Goal: Task Accomplishment & Management: Complete application form

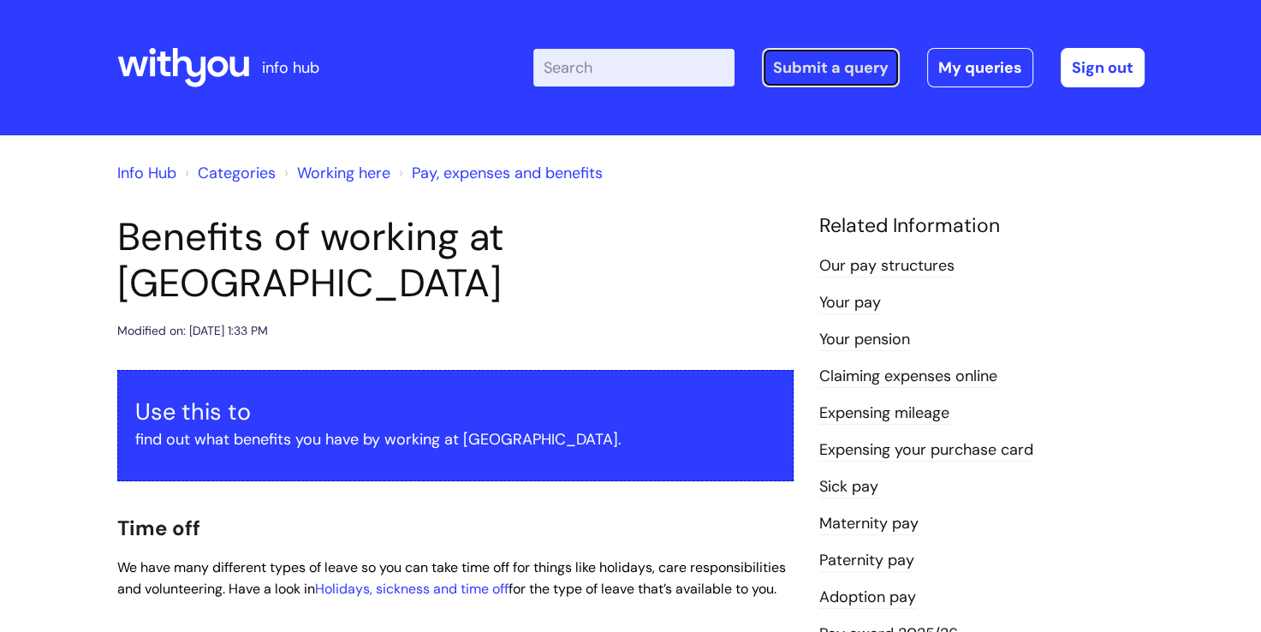
click at [820, 74] on link "Submit a query" at bounding box center [831, 67] width 138 height 39
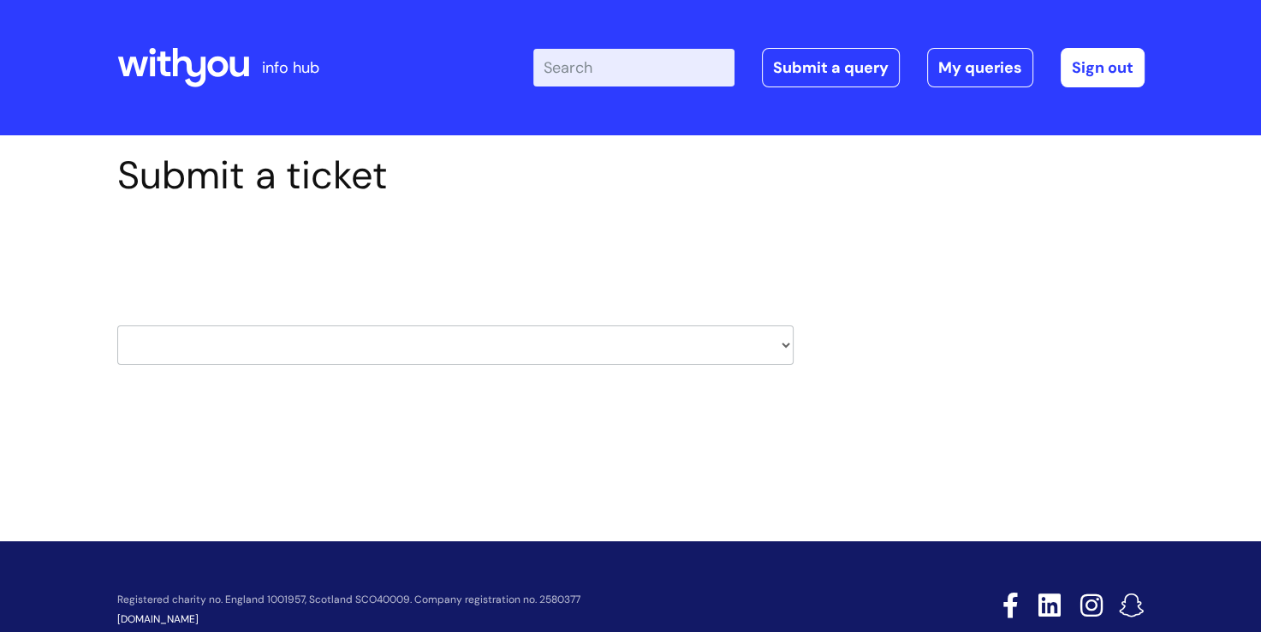
click at [789, 347] on select "HR / People IT and Support Clinical Drug Alerts Finance Accounts Data Support T…" at bounding box center [455, 344] width 676 height 39
select select "it_and_support"
click at [117, 325] on select "HR / People IT and Support Clinical Drug Alerts Finance Accounts Data Support T…" at bounding box center [455, 344] width 676 height 39
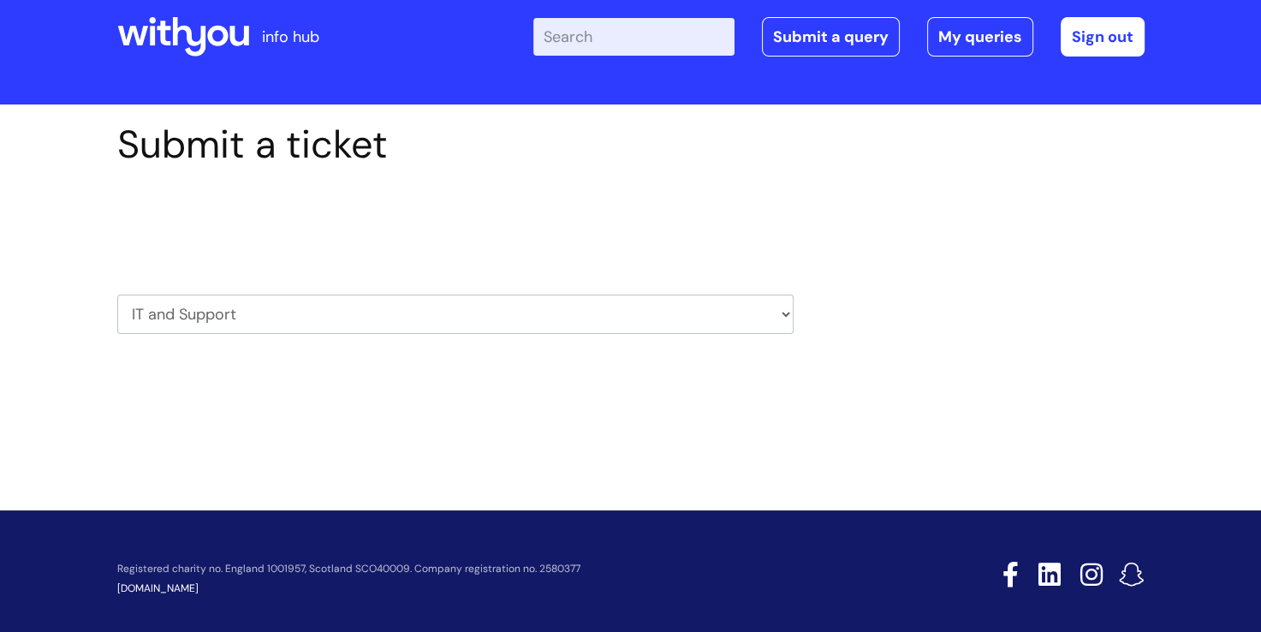
scroll to position [45, 0]
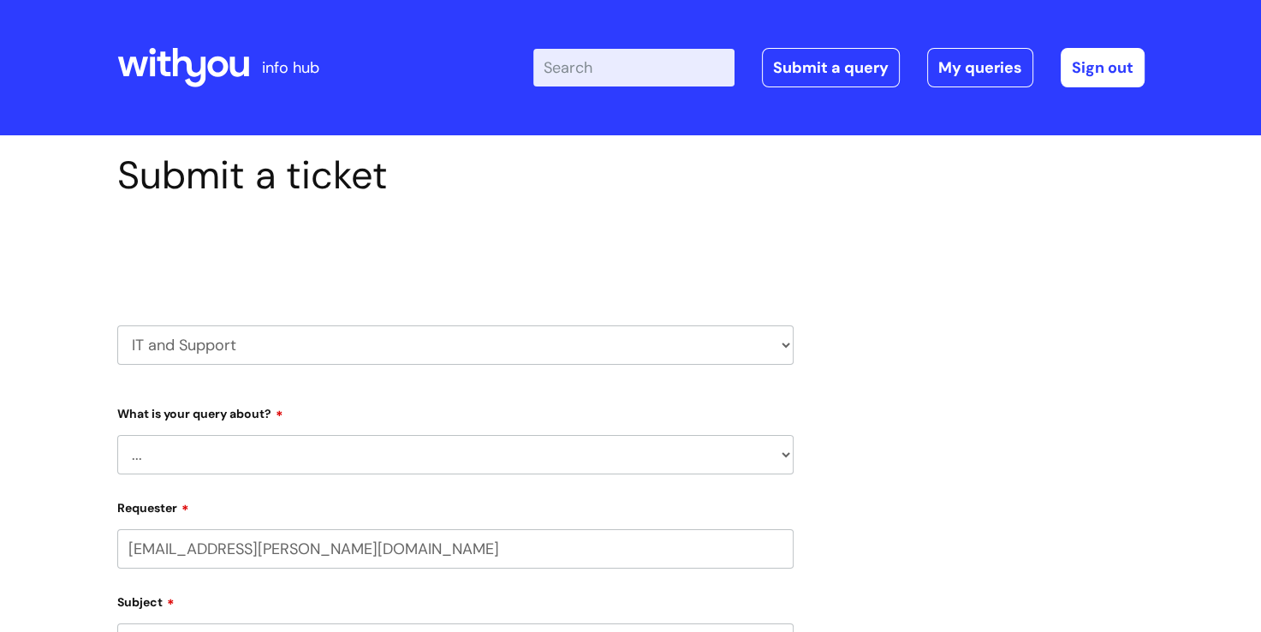
select select "80004286524"
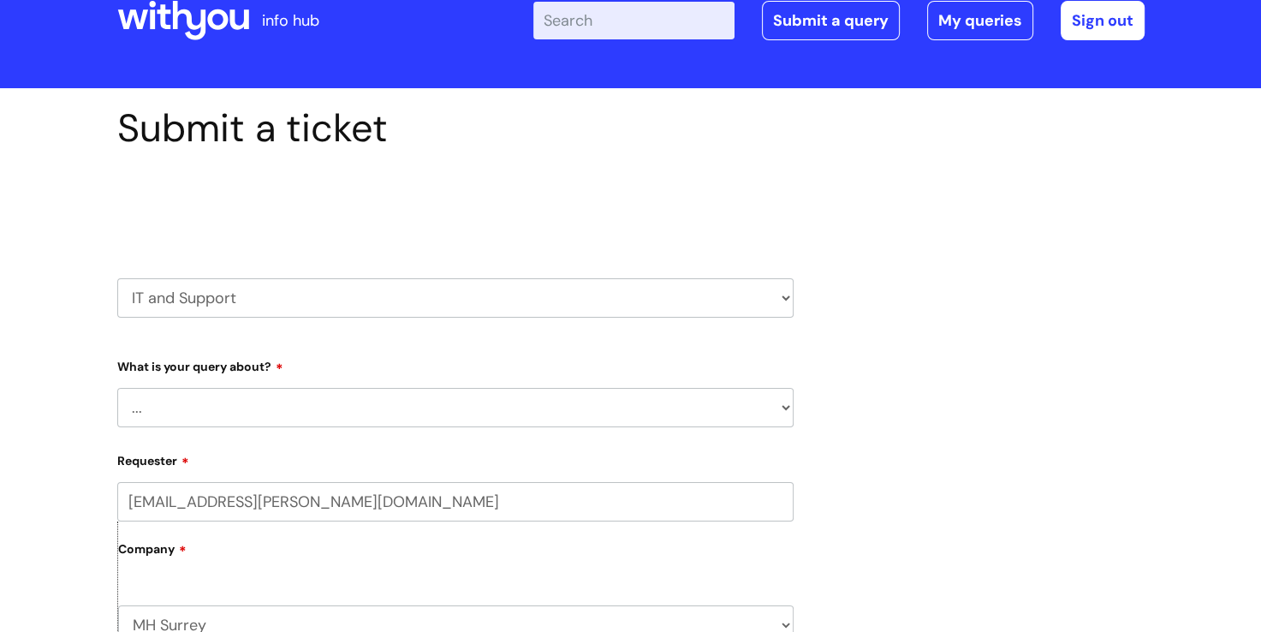
scroll to position [86, 0]
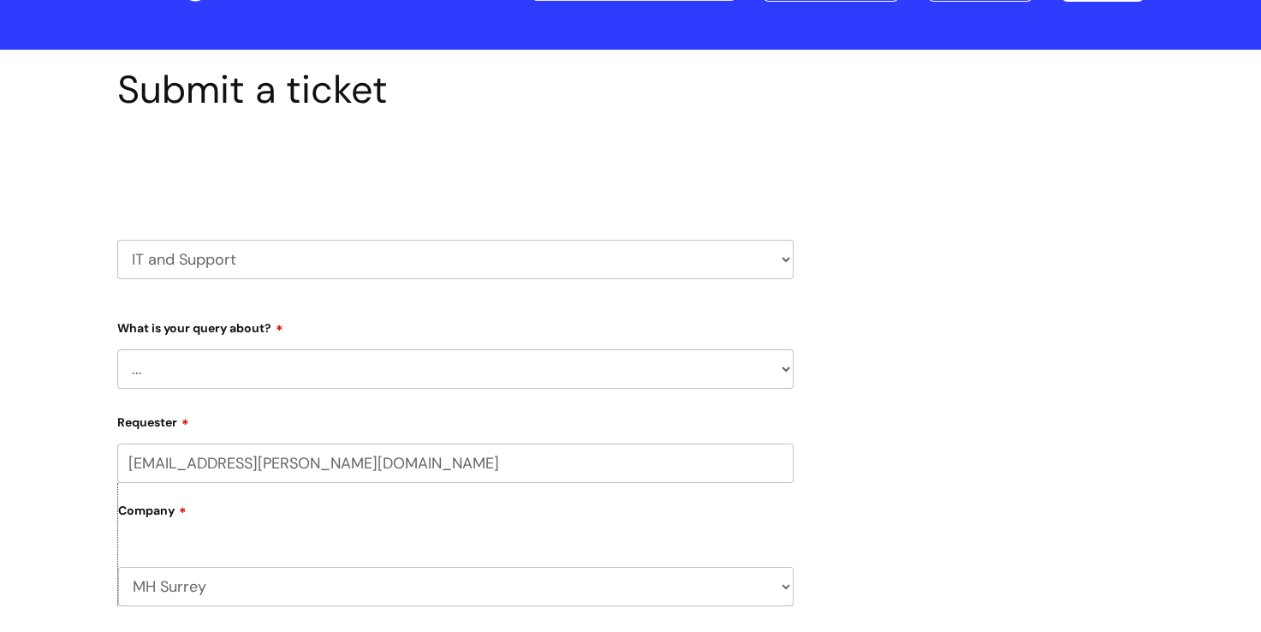
click at [767, 378] on select "... Mobile Phone Reset & MFA Accounts, Starters and Leavers IT Hardware issue I…" at bounding box center [455, 368] width 676 height 39
select select "System/software"
click at [117, 349] on select "... Mobile Phone Reset & MFA Accounts, Starters and Leavers IT Hardware issue I…" at bounding box center [455, 368] width 676 height 39
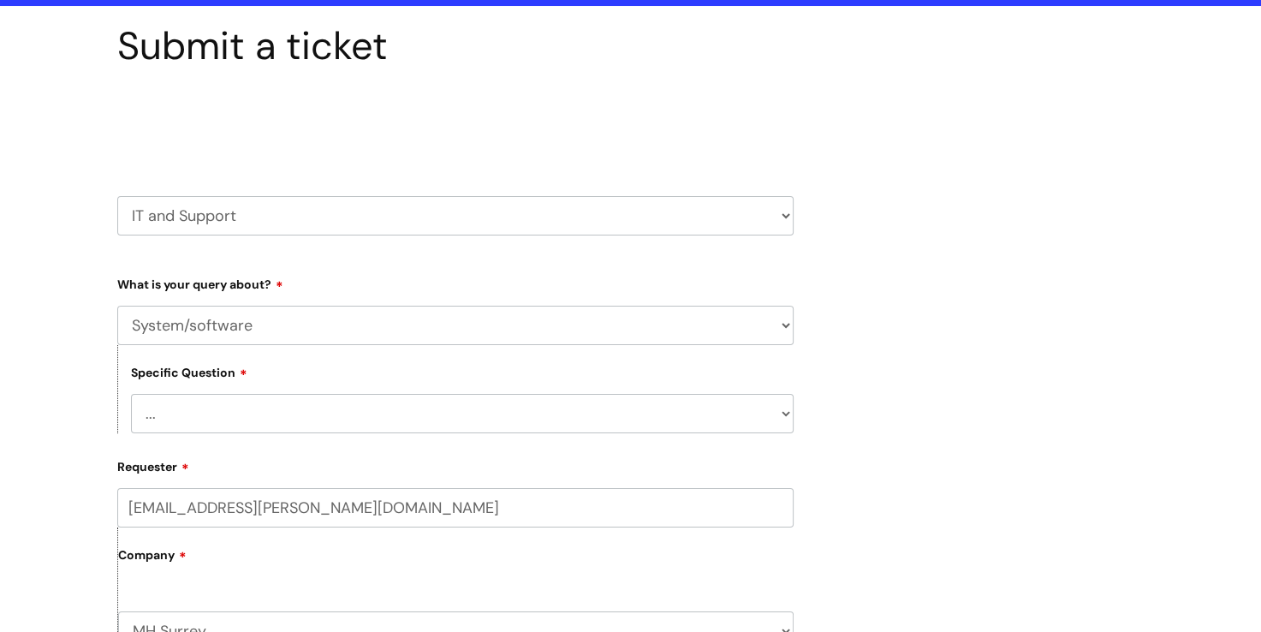
scroll to position [257, 0]
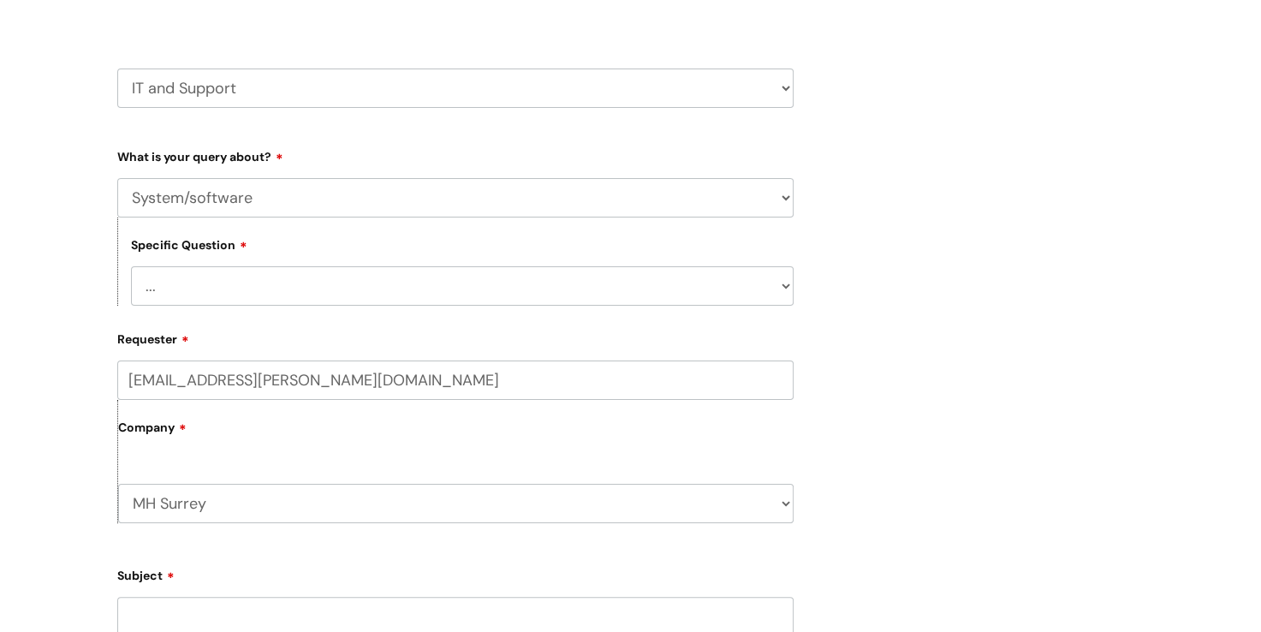
click at [788, 286] on select "... Halo PCMIS Iaptus NHS Email CJSM Email Mitel Another System Google (Workspa…" at bounding box center [462, 285] width 663 height 39
click at [229, 319] on form "Type Of Request ... Accounts (Finance) Alerts! (For clinical team) Data Protect…" at bounding box center [455, 612] width 676 height 941
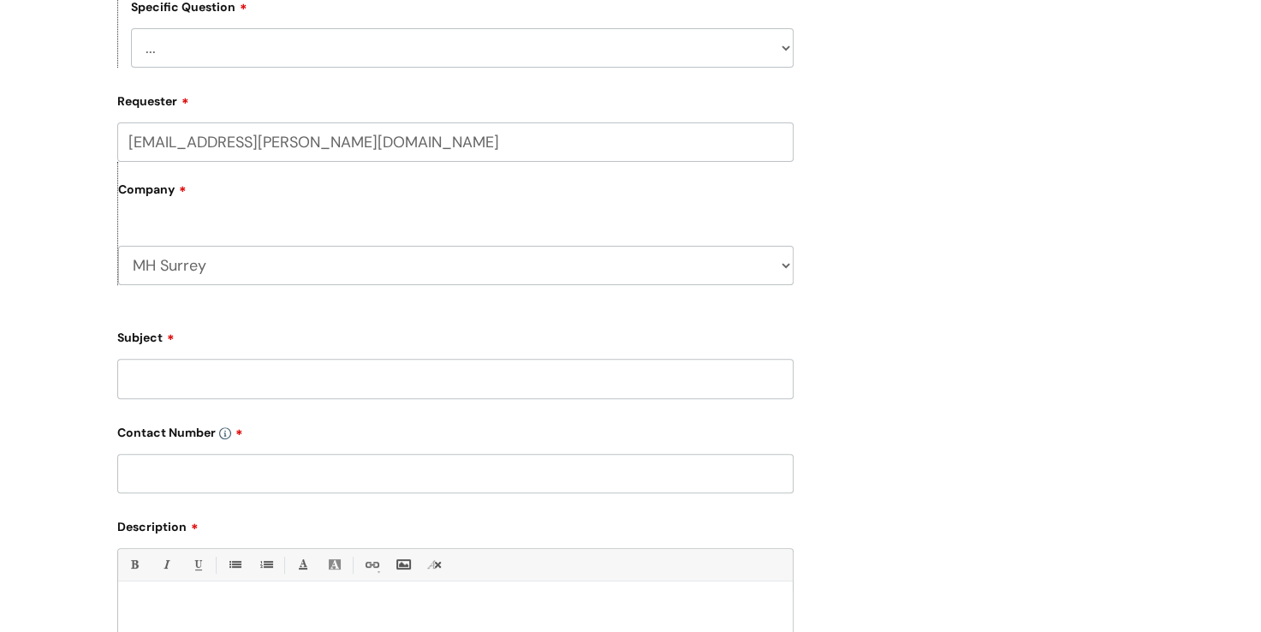
scroll to position [599, 0]
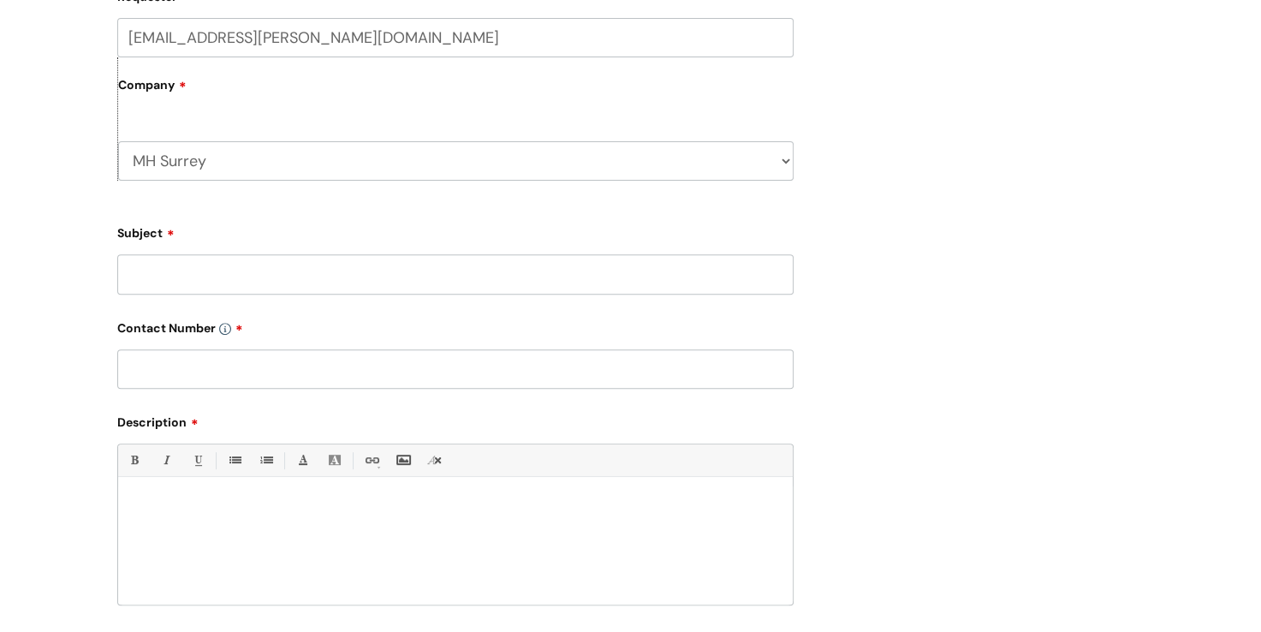
click at [284, 279] on input "Subject" at bounding box center [455, 273] width 676 height 39
drag, startPoint x: 133, startPoint y: 271, endPoint x: 141, endPoint y: 267, distance: 9.2
click at [133, 271] on input "Itrent" at bounding box center [455, 273] width 676 height 39
type input "itrent"
click at [249, 512] on p at bounding box center [455, 506] width 649 height 15
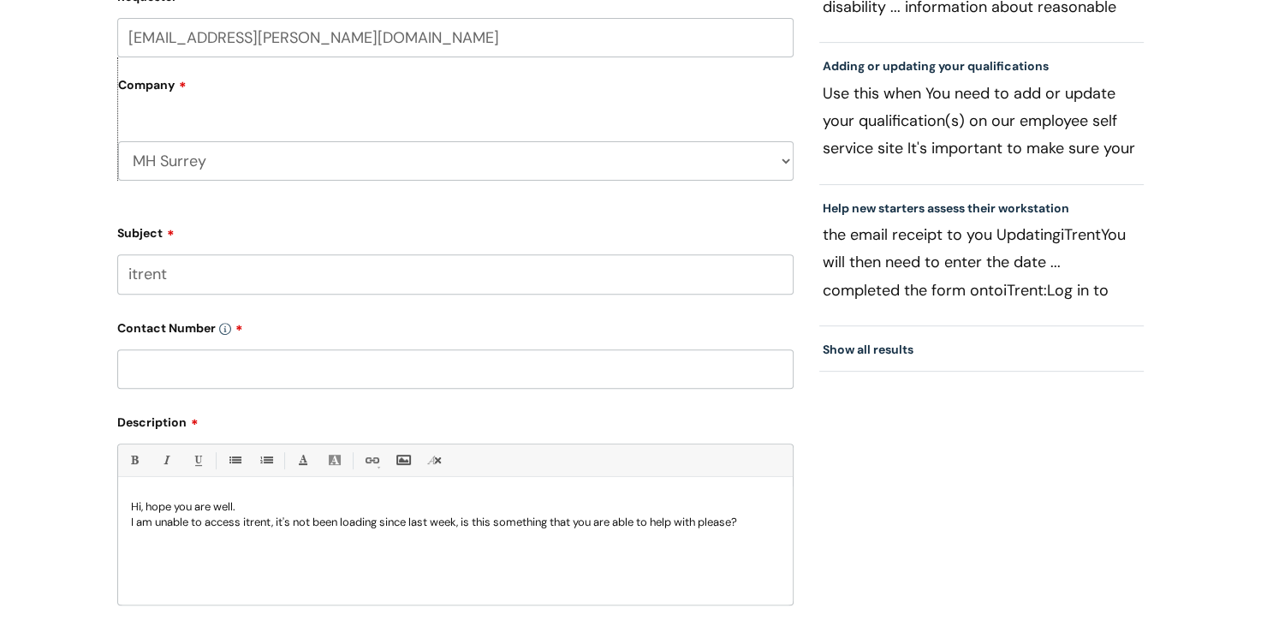
click at [235, 374] on input "text" at bounding box center [455, 368] width 676 height 39
paste input "0300 012 0012"
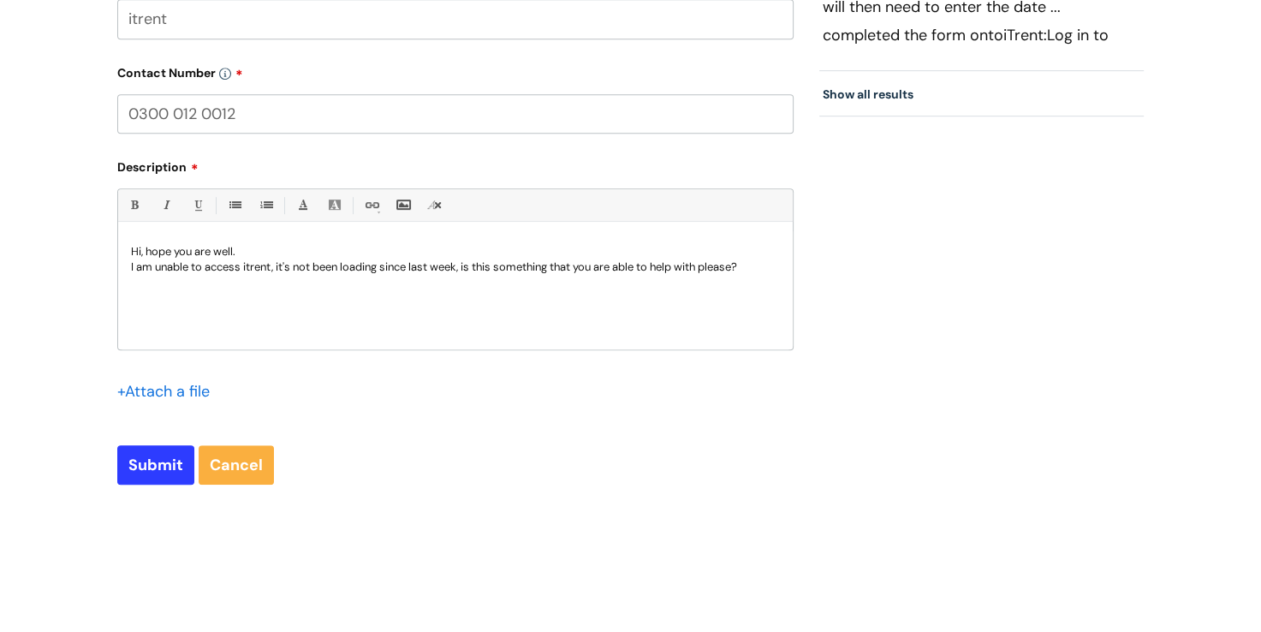
scroll to position [942, 0]
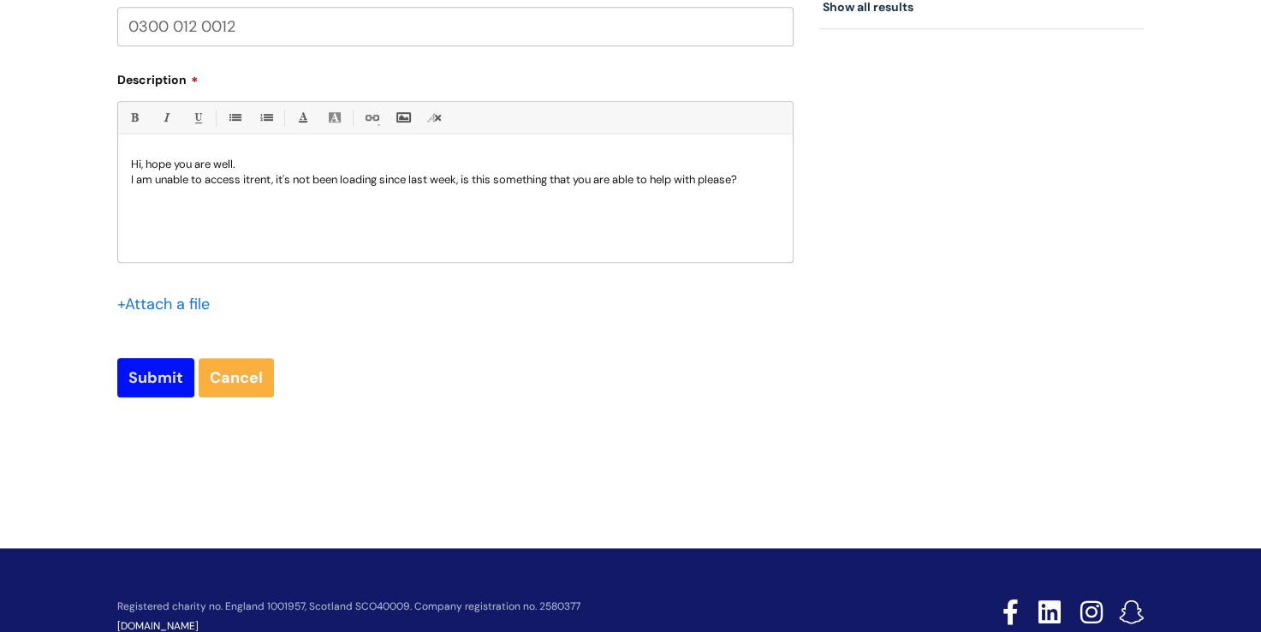
type input "0300 012 0012"
click at [158, 372] on input "Submit" at bounding box center [155, 377] width 77 height 39
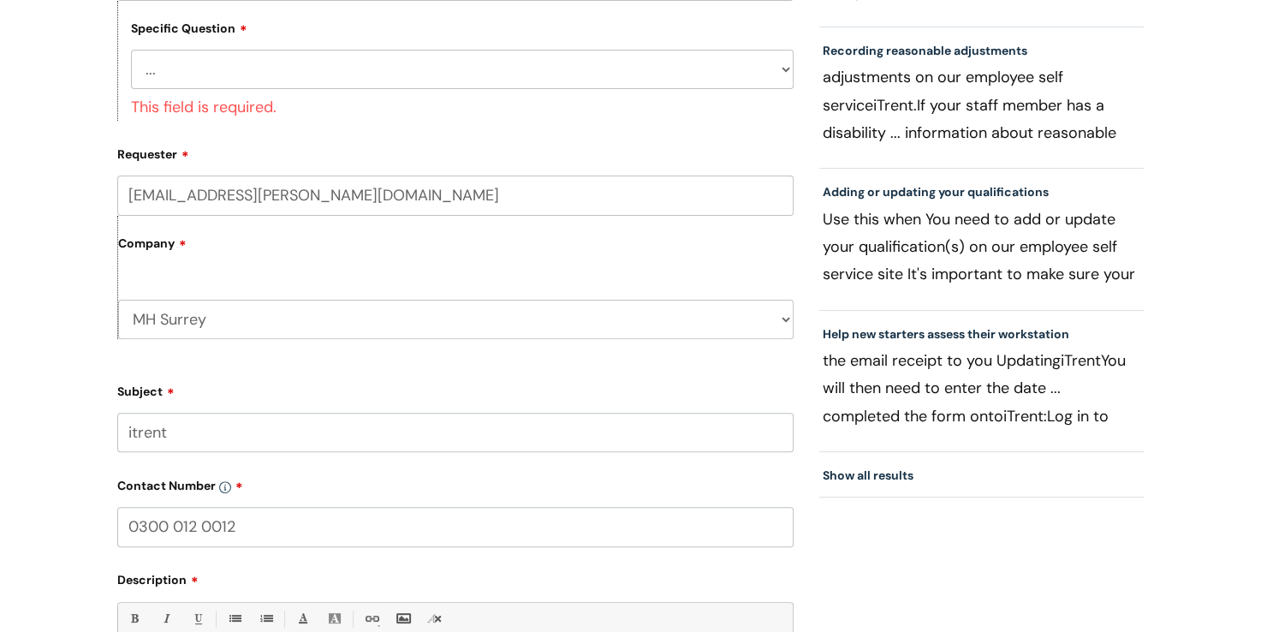
scroll to position [289, 0]
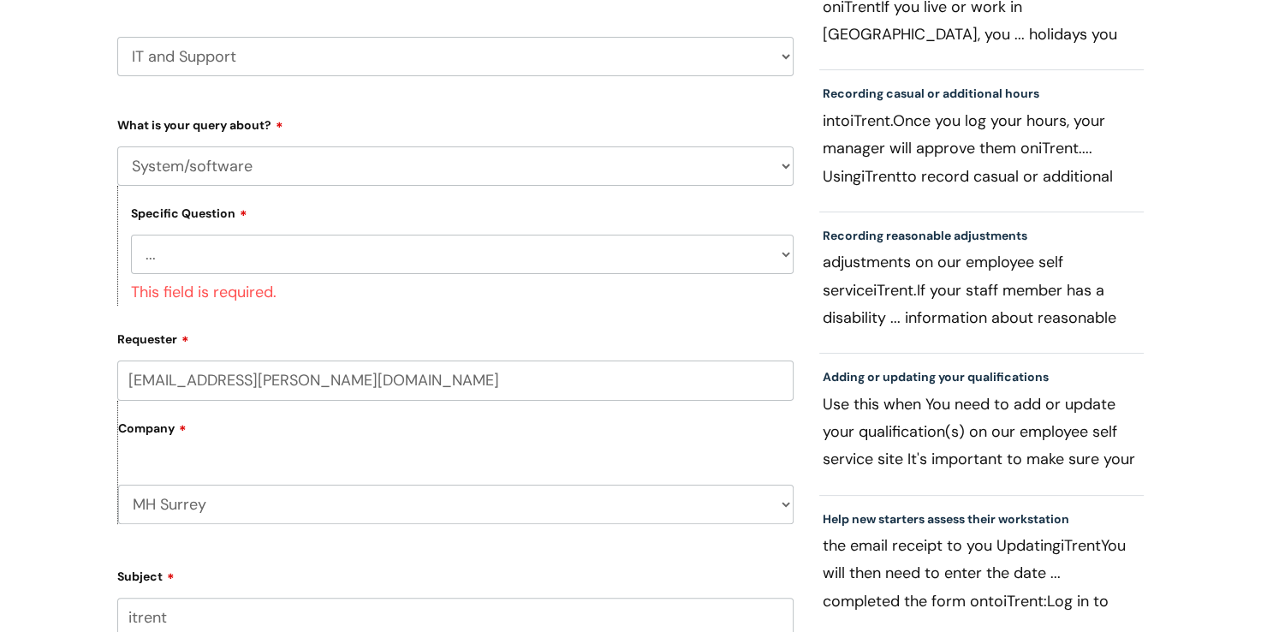
click at [348, 255] on select "... Halo PCMIS Iaptus NHS Email CJSM Email Mitel Another System Google (Workspa…" at bounding box center [462, 254] width 663 height 39
select select "IT Portal"
click at [131, 235] on select "... Halo PCMIS Iaptus NHS Email CJSM Email Mitel Another System Google (Workspa…" at bounding box center [462, 254] width 663 height 39
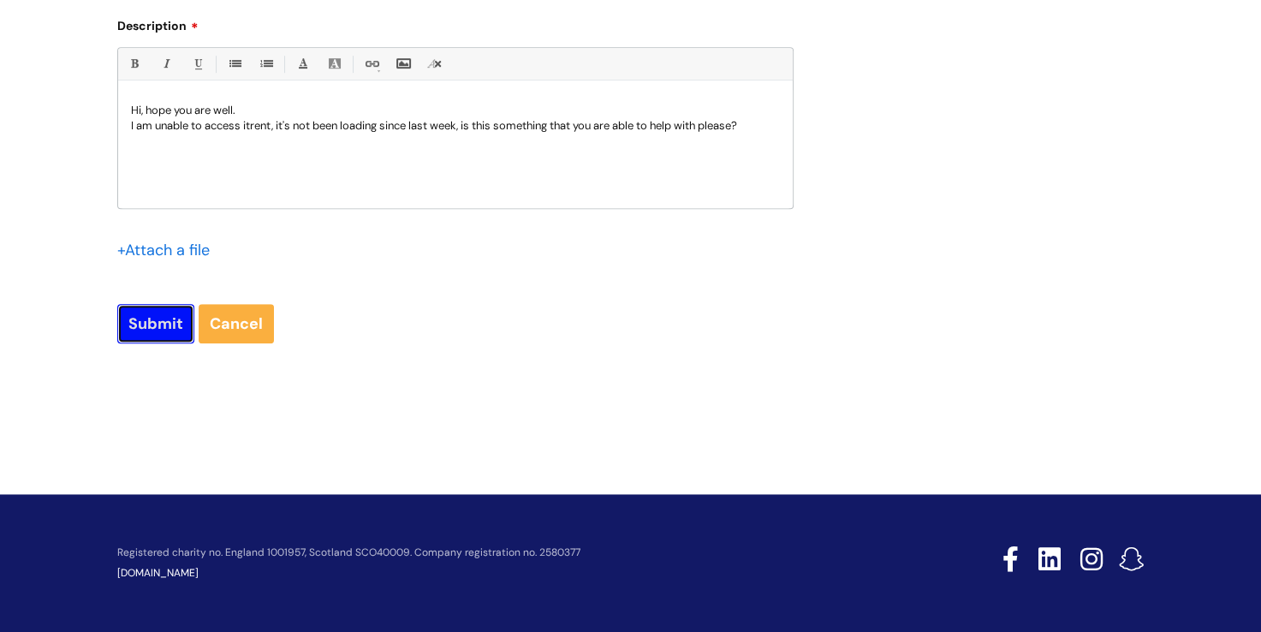
click at [170, 320] on input "Submit" at bounding box center [155, 323] width 77 height 39
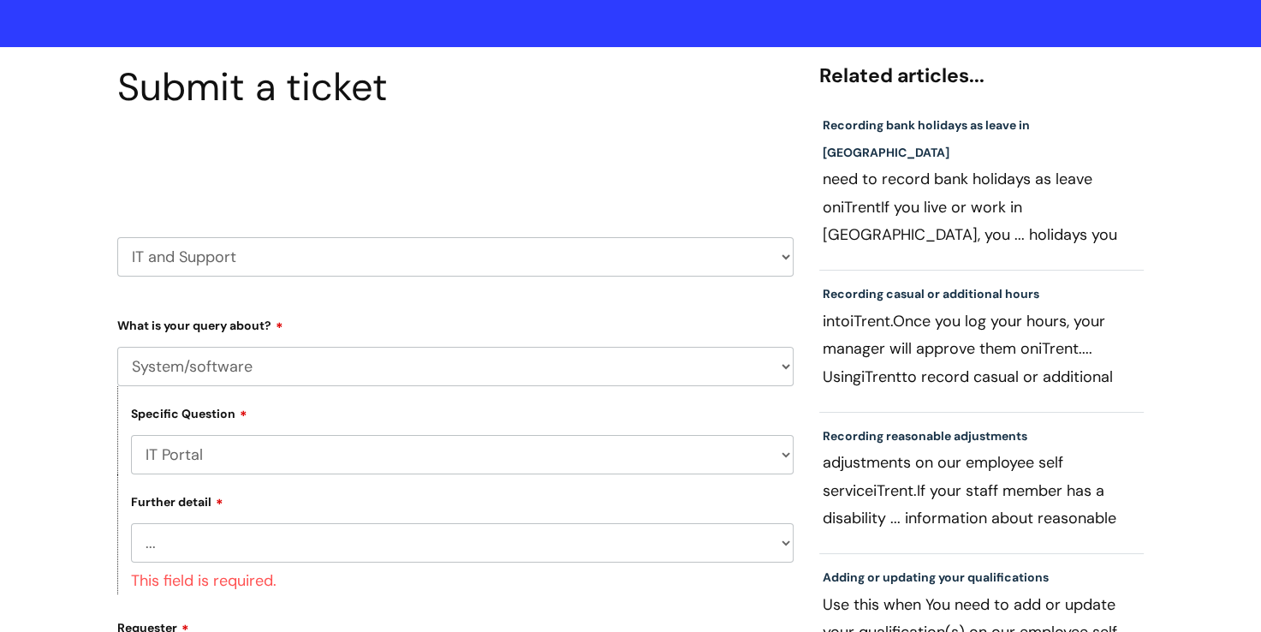
scroll to position [345, 0]
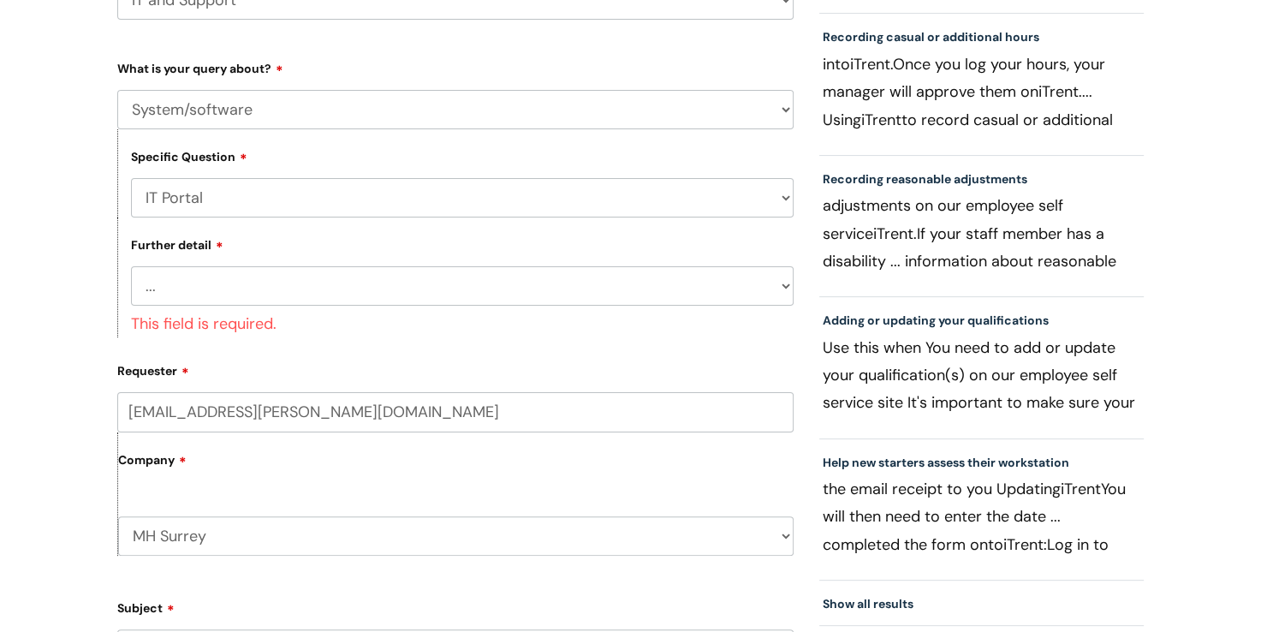
click at [288, 289] on select "... I need help logging in I’d like access to the IT Portal I’d like to add a p…" at bounding box center [462, 285] width 663 height 39
select select "I’ve got an issue with the IT Portal"
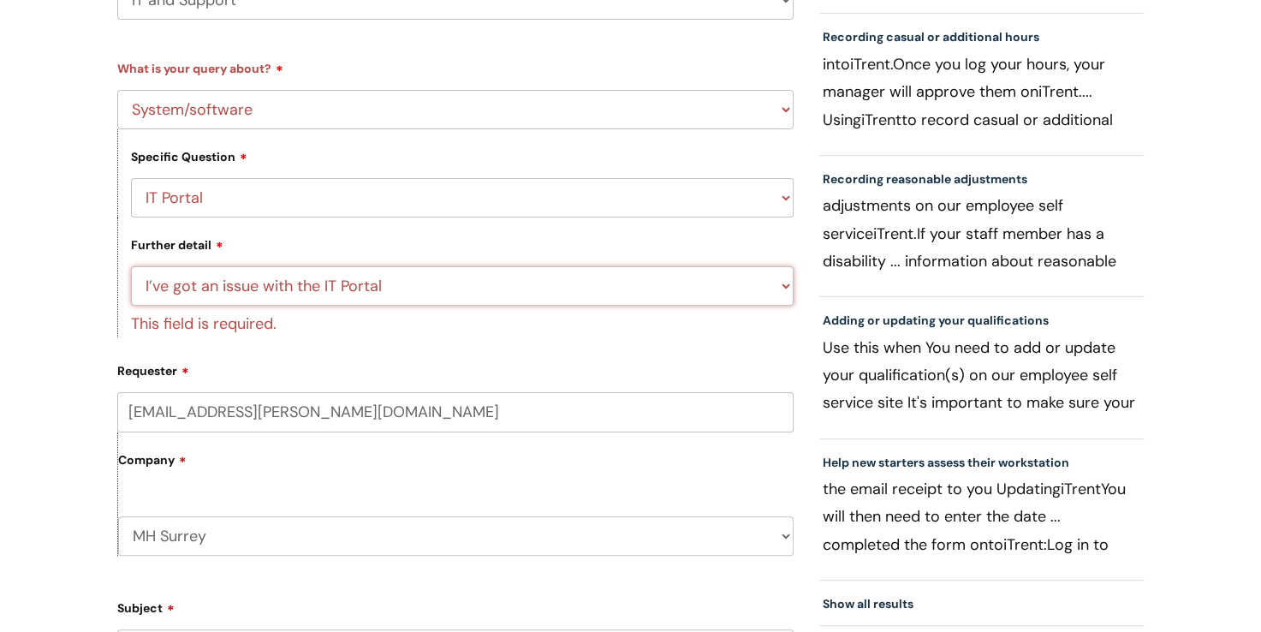
click at [131, 267] on select "... I need help logging in I’d like access to the IT Portal I’d like to add a p…" at bounding box center [462, 285] width 663 height 39
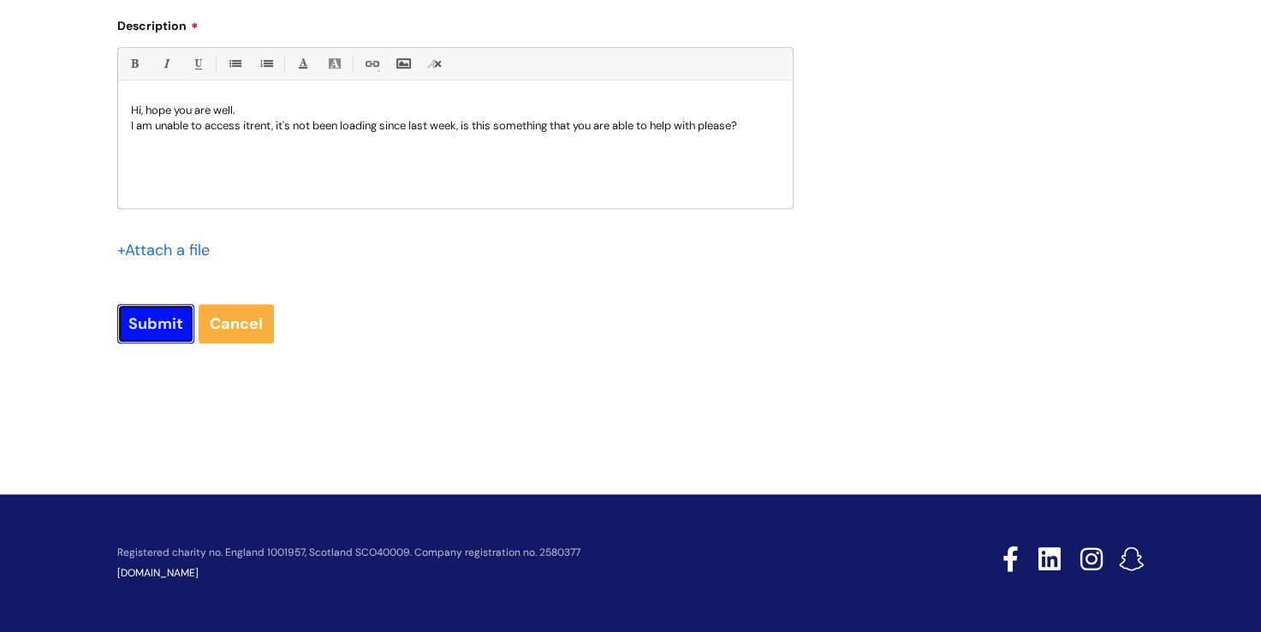
scroll to position [1084, 0]
click at [161, 331] on input "Submit" at bounding box center [155, 323] width 77 height 39
type input "Please Wait..."
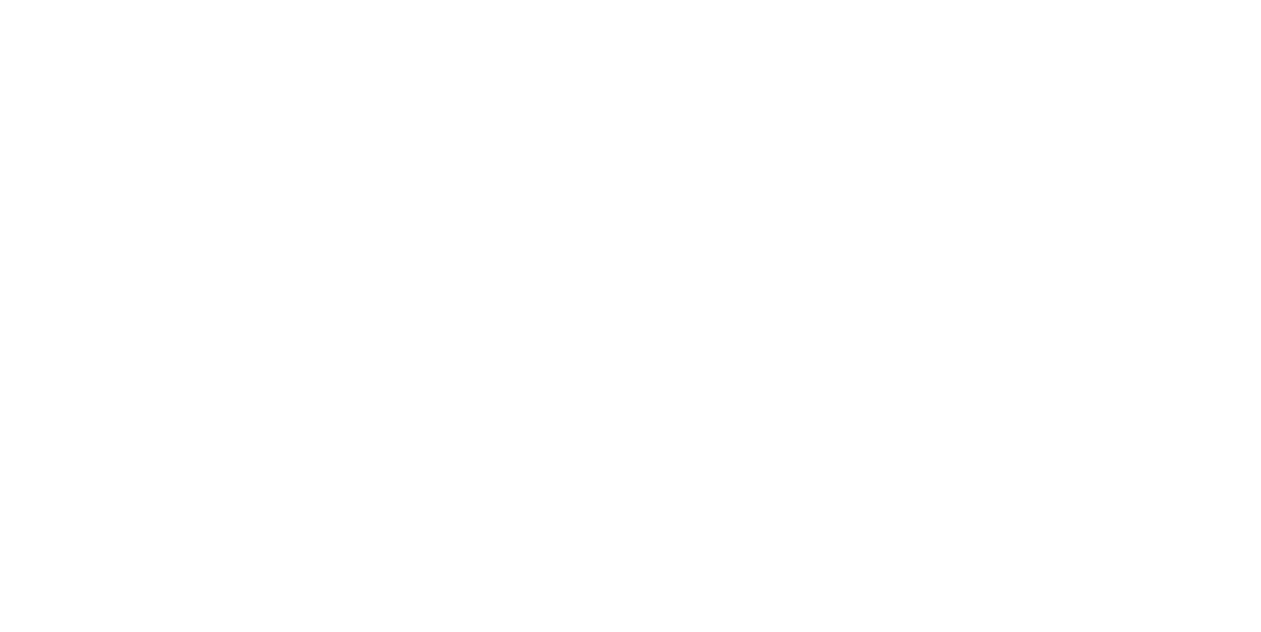
select select "System/software"
select select "IT Portal"
select select "I’ve got an issue with the IT Portal"
